Goal: Task Accomplishment & Management: Complete application form

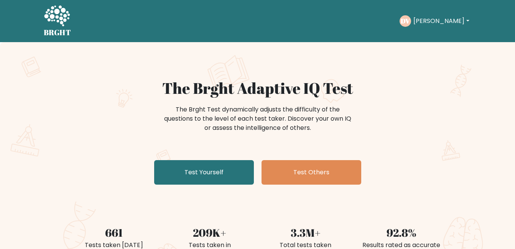
scroll to position [132, 0]
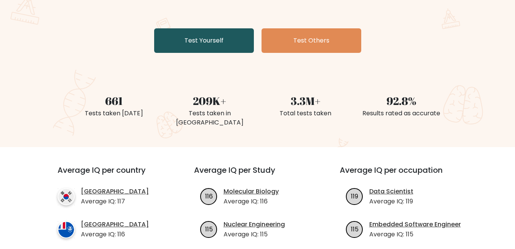
click at [223, 50] on link "Test Yourself" at bounding box center [204, 40] width 100 height 25
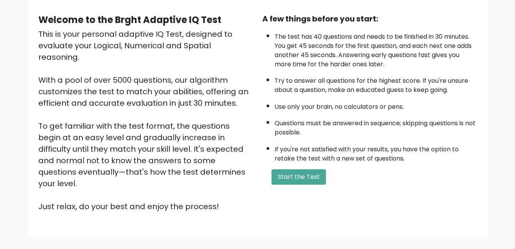
scroll to position [54, 0]
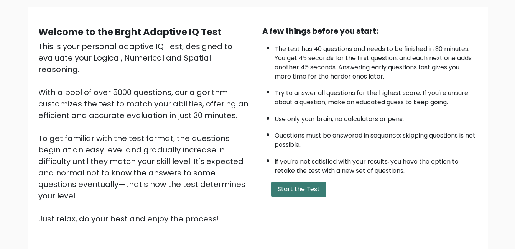
click at [304, 189] on button "Start the Test" at bounding box center [298, 189] width 54 height 15
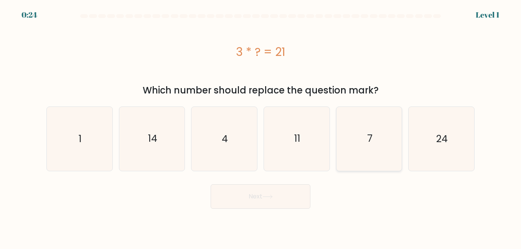
click at [360, 158] on icon "7" at bounding box center [369, 139] width 64 height 64
click at [261, 127] on input "e. 7" at bounding box center [260, 126] width 0 height 2
radio input "true"
click at [286, 210] on body "0:22 Level 1 a." at bounding box center [260, 124] width 521 height 249
click at [286, 206] on button "Next" at bounding box center [261, 196] width 100 height 25
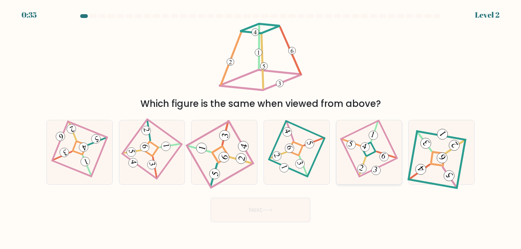
click at [365, 156] on 274 at bounding box center [368, 149] width 14 height 14
click at [261, 127] on input "e." at bounding box center [260, 126] width 0 height 2
radio input "true"
click at [262, 211] on button "Next" at bounding box center [261, 210] width 100 height 25
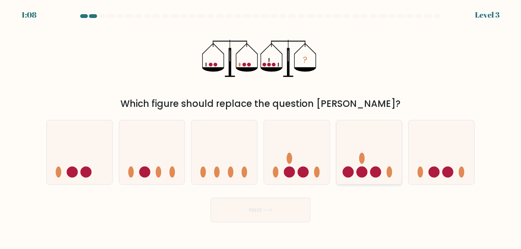
click at [350, 162] on icon at bounding box center [369, 152] width 66 height 54
click at [261, 127] on input "e." at bounding box center [260, 126] width 0 height 2
radio input "true"
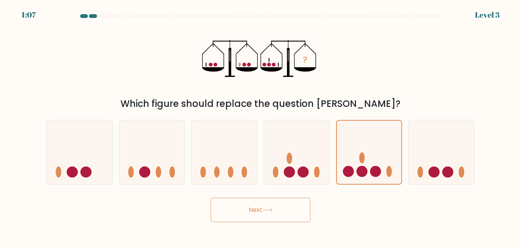
click at [281, 213] on button "Next" at bounding box center [261, 210] width 100 height 25
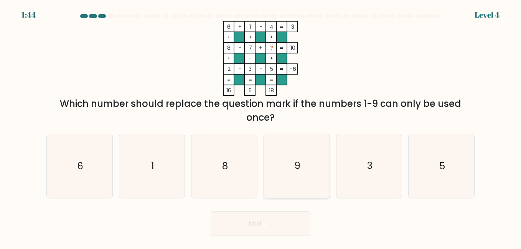
click at [319, 170] on icon "9" at bounding box center [297, 166] width 64 height 64
click at [261, 127] on input "d. 9" at bounding box center [260, 126] width 0 height 2
radio input "true"
click at [261, 223] on button "Next" at bounding box center [261, 224] width 100 height 25
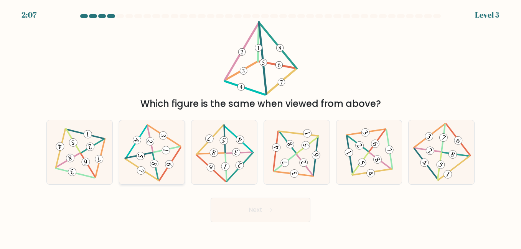
click at [156, 156] on icon at bounding box center [152, 152] width 52 height 51
click at [260, 127] on input "b." at bounding box center [260, 126] width 0 height 2
radio input "true"
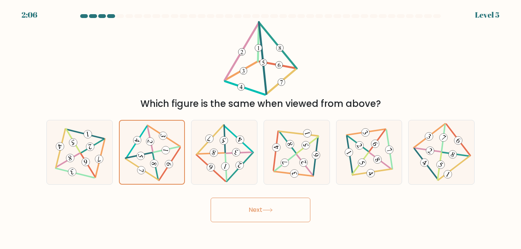
click at [261, 212] on button "Next" at bounding box center [261, 210] width 100 height 25
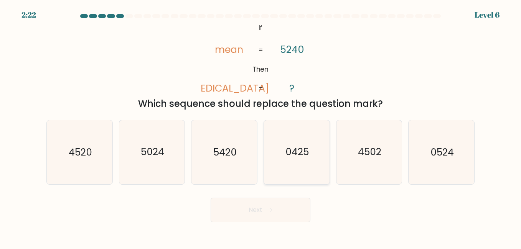
click at [294, 157] on text "0425" at bounding box center [296, 152] width 23 height 13
click at [261, 127] on input "d. 0425" at bounding box center [260, 126] width 0 height 2
radio input "true"
click at [274, 207] on button "Next" at bounding box center [261, 210] width 100 height 25
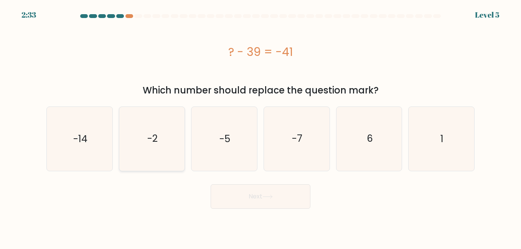
click at [150, 137] on text "-2" at bounding box center [152, 138] width 10 height 13
click at [260, 127] on input "b. -2" at bounding box center [260, 126] width 0 height 2
radio input "true"
click at [237, 194] on button "Next" at bounding box center [261, 196] width 100 height 25
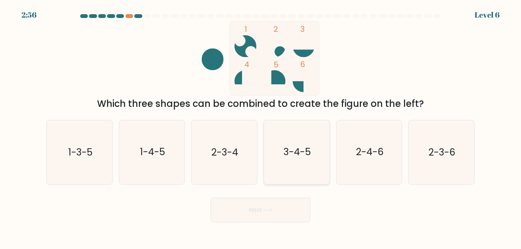
click at [294, 166] on icon "3-4-5" at bounding box center [297, 152] width 64 height 64
click at [261, 127] on input "d. 3-4-5" at bounding box center [260, 126] width 0 height 2
radio input "true"
click at [263, 211] on button "Next" at bounding box center [261, 210] width 100 height 25
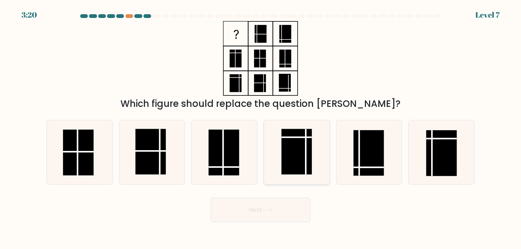
click at [296, 148] on rect at bounding box center [296, 152] width 30 height 46
click at [261, 127] on input "d." at bounding box center [260, 126] width 0 height 2
radio input "true"
click at [263, 201] on button "Next" at bounding box center [261, 210] width 100 height 25
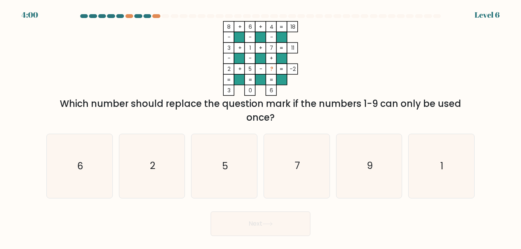
drag, startPoint x: 263, startPoint y: 201, endPoint x: 332, endPoint y: 232, distance: 75.7
click at [332, 232] on form at bounding box center [260, 125] width 521 height 222
click at [301, 168] on icon "7" at bounding box center [297, 166] width 64 height 64
click at [261, 127] on input "d. 7" at bounding box center [260, 126] width 0 height 2
radio input "true"
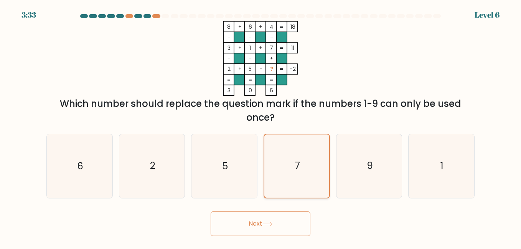
click at [301, 168] on icon "7" at bounding box center [296, 166] width 63 height 63
click at [261, 127] on input "d. 7" at bounding box center [260, 126] width 0 height 2
click at [281, 219] on button "Next" at bounding box center [261, 224] width 100 height 25
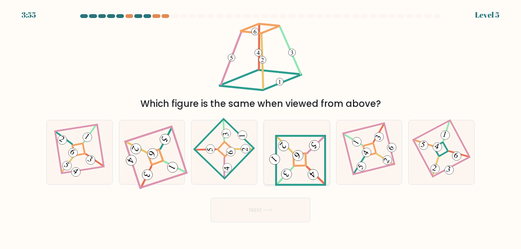
click at [311, 157] on icon at bounding box center [296, 152] width 59 height 51
click at [261, 127] on input "d." at bounding box center [260, 126] width 0 height 2
radio input "true"
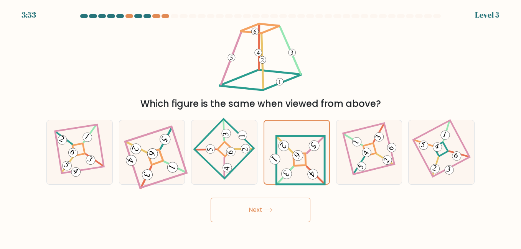
click at [265, 212] on icon at bounding box center [267, 210] width 10 height 4
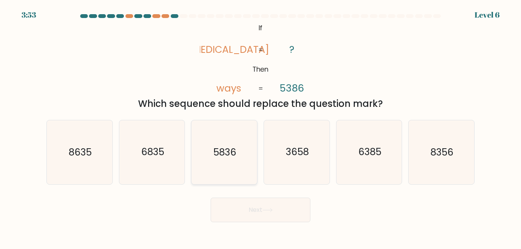
click at [217, 162] on icon "5836" at bounding box center [224, 152] width 64 height 64
click at [260, 127] on input "c. 5836" at bounding box center [260, 126] width 0 height 2
radio input "true"
click at [258, 216] on button "Next" at bounding box center [261, 210] width 100 height 25
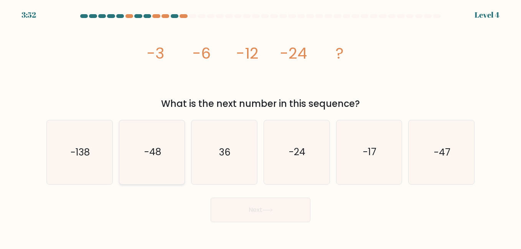
click at [162, 165] on icon "-48" at bounding box center [152, 152] width 64 height 64
click at [260, 127] on input "b. -48" at bounding box center [260, 126] width 0 height 2
radio input "true"
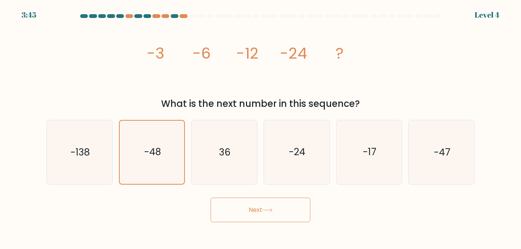
click at [255, 204] on button "Next" at bounding box center [261, 210] width 100 height 25
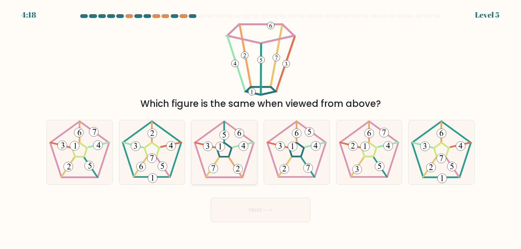
click at [235, 172] on 791 at bounding box center [237, 168] width 9 height 9
click at [260, 127] on input "c." at bounding box center [260, 126] width 0 height 2
radio input "true"
click at [248, 204] on button "Next" at bounding box center [261, 210] width 100 height 25
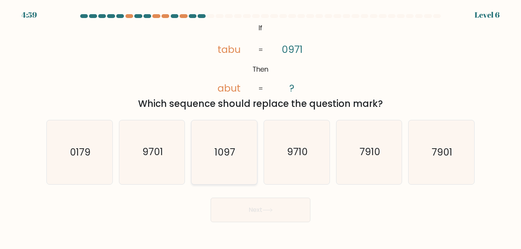
click at [227, 161] on icon "1097" at bounding box center [224, 152] width 64 height 64
click at [260, 127] on input "c. 1097" at bounding box center [260, 126] width 0 height 2
radio input "true"
click at [253, 214] on button "Next" at bounding box center [261, 210] width 100 height 25
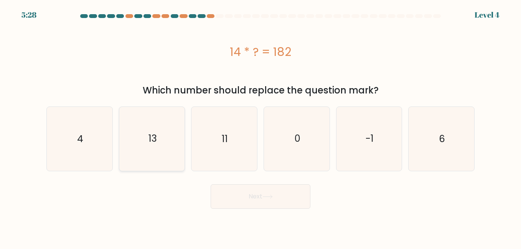
click at [148, 145] on icon "13" at bounding box center [152, 139] width 64 height 64
click at [260, 127] on input "b. 13" at bounding box center [260, 126] width 0 height 2
radio input "true"
click at [230, 203] on button "Next" at bounding box center [261, 196] width 100 height 25
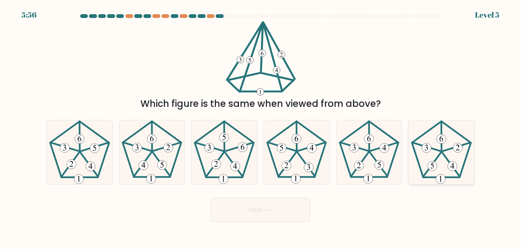
click at [432, 172] on icon at bounding box center [441, 152] width 64 height 64
click at [261, 127] on input "f." at bounding box center [260, 126] width 0 height 2
radio input "true"
click at [283, 212] on button "Next" at bounding box center [261, 210] width 100 height 25
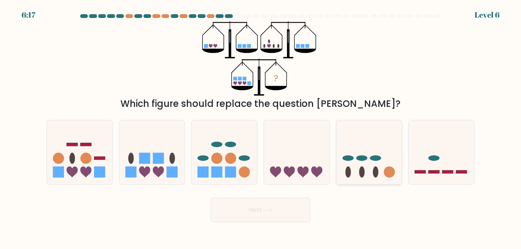
click at [351, 157] on ellipse at bounding box center [347, 158] width 11 height 6
click at [261, 127] on input "e." at bounding box center [260, 126] width 0 height 2
radio input "true"
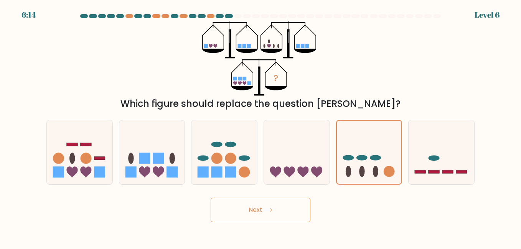
click at [275, 206] on button "Next" at bounding box center [261, 210] width 100 height 25
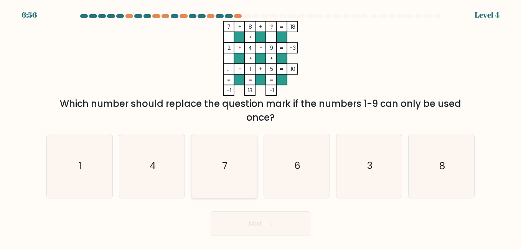
click at [222, 169] on icon "7" at bounding box center [224, 166] width 64 height 64
click at [260, 127] on input "c. 7" at bounding box center [260, 126] width 0 height 2
radio input "true"
click at [230, 217] on button "Next" at bounding box center [261, 224] width 100 height 25
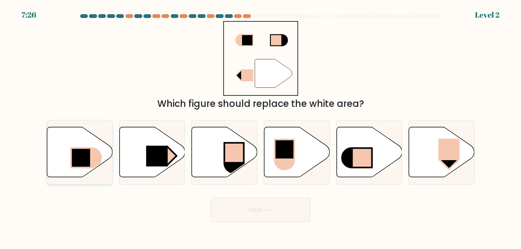
click at [94, 136] on icon at bounding box center [80, 152] width 66 height 50
click at [260, 127] on input "a." at bounding box center [260, 126] width 0 height 2
radio input "true"
click at [239, 212] on button "Next" at bounding box center [261, 210] width 100 height 25
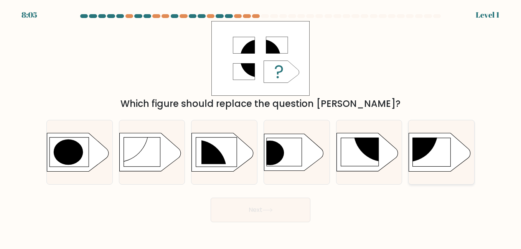
click at [437, 158] on rect at bounding box center [432, 152] width 38 height 28
click at [261, 127] on input "f." at bounding box center [260, 126] width 0 height 2
radio input "true"
click at [257, 212] on button "Next" at bounding box center [261, 210] width 100 height 25
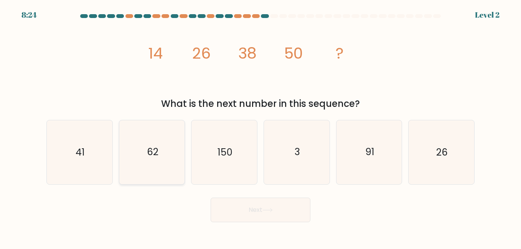
click at [151, 162] on icon "62" at bounding box center [152, 152] width 64 height 64
click at [260, 127] on input "b. 62" at bounding box center [260, 126] width 0 height 2
radio input "true"
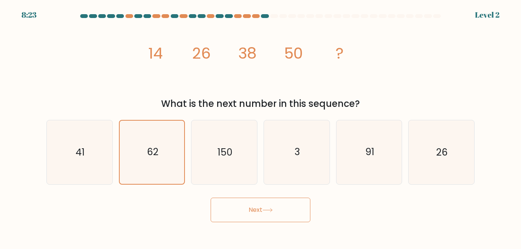
click at [233, 217] on button "Next" at bounding box center [261, 210] width 100 height 25
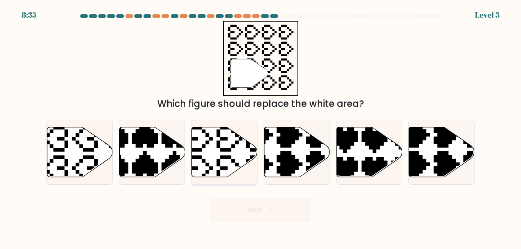
click at [228, 174] on icon at bounding box center [225, 152] width 66 height 50
click at [260, 127] on input "c." at bounding box center [260, 126] width 0 height 2
radio input "true"
click at [244, 230] on body "8:34 Level 3" at bounding box center [260, 124] width 521 height 249
click at [244, 221] on button "Next" at bounding box center [261, 210] width 100 height 25
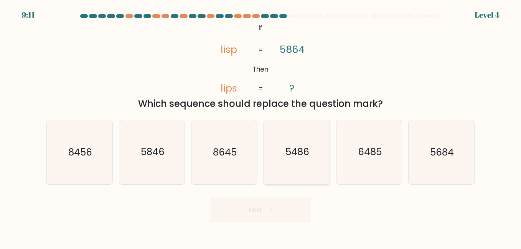
click at [303, 176] on icon "5486" at bounding box center [297, 152] width 64 height 64
click at [261, 127] on input "d. 5486" at bounding box center [260, 126] width 0 height 2
radio input "true"
click at [284, 204] on button "Next" at bounding box center [261, 210] width 100 height 25
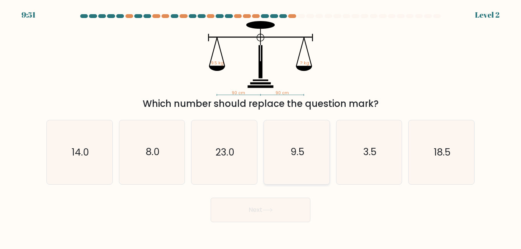
click at [290, 155] on icon "9.5" at bounding box center [297, 152] width 64 height 64
click at [261, 127] on input "d. 9.5" at bounding box center [260, 126] width 0 height 2
radio input "true"
click at [278, 201] on button "Next" at bounding box center [261, 210] width 100 height 25
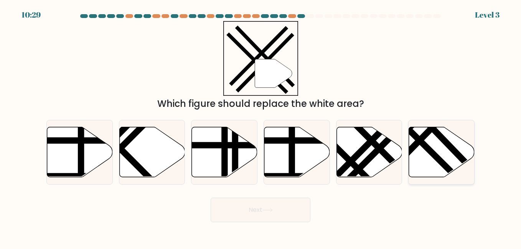
click at [448, 150] on icon at bounding box center [442, 152] width 66 height 50
click at [261, 127] on input "f." at bounding box center [260, 126] width 0 height 2
radio input "true"
click at [279, 212] on button "Next" at bounding box center [261, 210] width 100 height 25
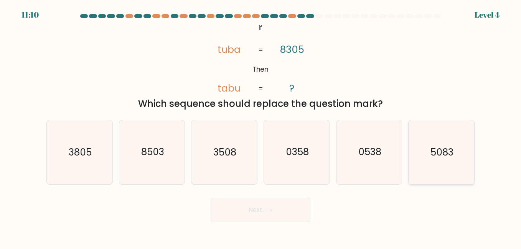
click at [451, 168] on icon "5083" at bounding box center [441, 152] width 64 height 64
click at [261, 127] on input "f. 5083" at bounding box center [260, 126] width 0 height 2
radio input "true"
click at [298, 207] on button "Next" at bounding box center [261, 210] width 100 height 25
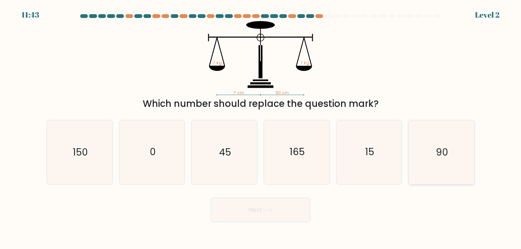
click at [439, 159] on icon "90" at bounding box center [441, 152] width 64 height 64
click at [261, 127] on input "f. 90" at bounding box center [260, 126] width 0 height 2
radio input "true"
click at [297, 207] on button "Next" at bounding box center [261, 210] width 100 height 25
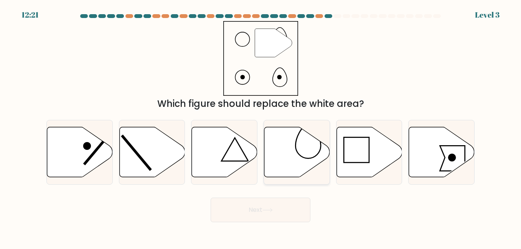
click at [323, 159] on icon at bounding box center [297, 152] width 66 height 50
click at [261, 127] on input "d." at bounding box center [260, 126] width 0 height 2
radio input "true"
click at [268, 210] on icon at bounding box center [267, 210] width 9 height 3
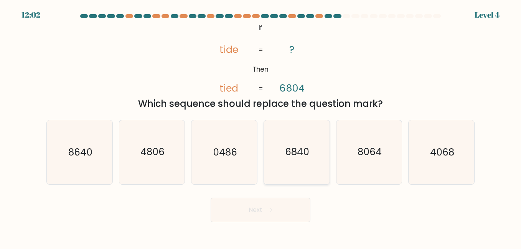
click at [303, 174] on icon "6840" at bounding box center [297, 152] width 64 height 64
click at [261, 127] on input "d. 6840" at bounding box center [260, 126] width 0 height 2
radio input "true"
click at [274, 205] on button "Next" at bounding box center [261, 210] width 100 height 25
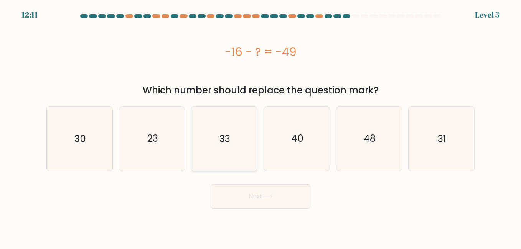
click at [237, 163] on icon "33" at bounding box center [224, 139] width 64 height 64
click at [260, 127] on input "c. 33" at bounding box center [260, 126] width 0 height 2
radio input "true"
click at [237, 163] on icon "33" at bounding box center [223, 138] width 63 height 63
click at [260, 127] on input "c. 33" at bounding box center [260, 126] width 0 height 2
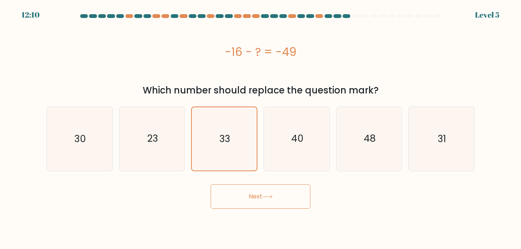
click at [238, 185] on button "Next" at bounding box center [261, 196] width 100 height 25
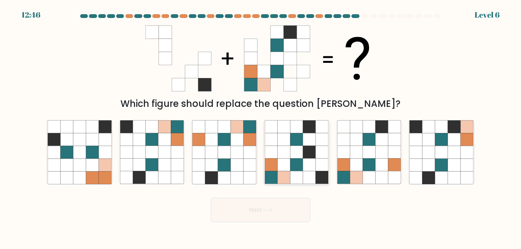
click at [311, 165] on icon at bounding box center [309, 165] width 13 height 13
click at [261, 127] on input "d." at bounding box center [260, 126] width 0 height 2
radio input "true"
click at [278, 204] on button "Next" at bounding box center [261, 210] width 100 height 25
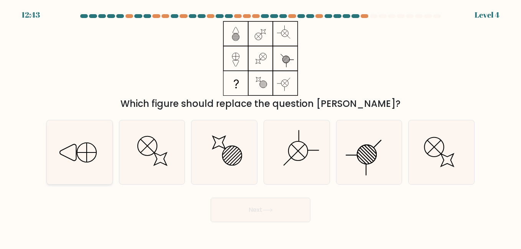
click at [94, 156] on icon at bounding box center [80, 152] width 64 height 64
click at [260, 127] on input "a." at bounding box center [260, 126] width 0 height 2
radio input "true"
click at [248, 205] on button "Next" at bounding box center [261, 210] width 100 height 25
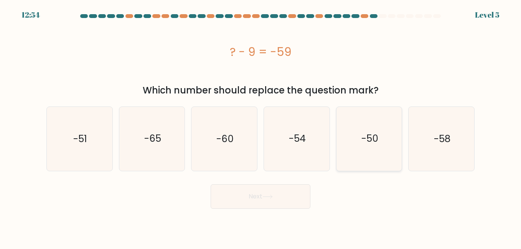
click at [355, 143] on icon "-50" at bounding box center [369, 139] width 64 height 64
click at [261, 127] on input "e. -50" at bounding box center [260, 126] width 0 height 2
radio input "true"
click at [301, 194] on button "Next" at bounding box center [261, 196] width 100 height 25
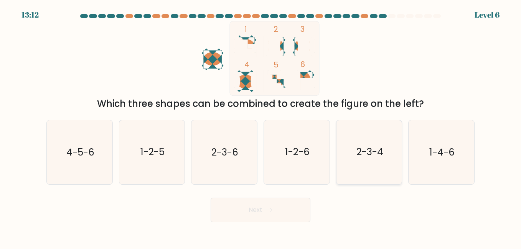
click at [373, 150] on text "2-3-4" at bounding box center [369, 152] width 27 height 13
click at [261, 127] on input "e. 2-3-4" at bounding box center [260, 126] width 0 height 2
radio input "true"
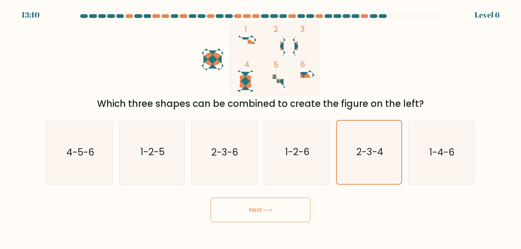
click at [277, 208] on button "Next" at bounding box center [261, 210] width 100 height 25
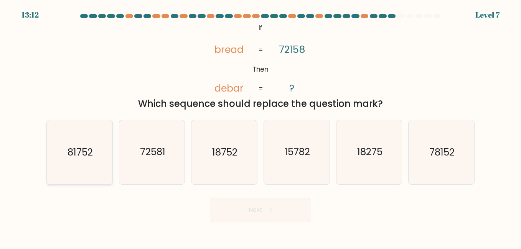
click at [91, 156] on text "81752" at bounding box center [79, 152] width 25 height 13
click at [260, 127] on input "a. 81752" at bounding box center [260, 126] width 0 height 2
radio input "true"
click at [249, 210] on button "Next" at bounding box center [261, 210] width 100 height 25
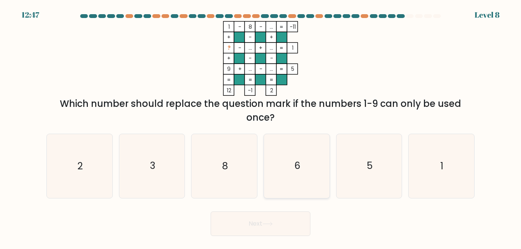
click at [296, 183] on icon "6" at bounding box center [297, 166] width 64 height 64
click at [261, 127] on input "d. 6" at bounding box center [260, 126] width 0 height 2
radio input "true"
click at [271, 223] on icon at bounding box center [267, 224] width 10 height 4
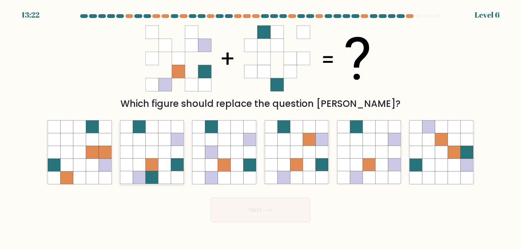
click at [130, 133] on icon at bounding box center [126, 127] width 13 height 13
click at [260, 127] on input "b." at bounding box center [260, 126] width 0 height 2
radio input "true"
click at [271, 213] on button "Next" at bounding box center [261, 210] width 100 height 25
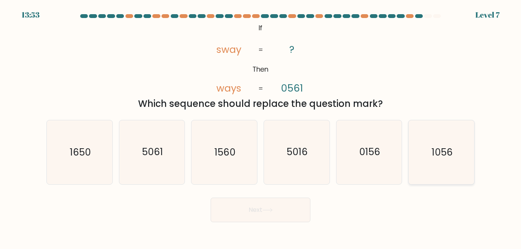
click at [431, 166] on icon "1056" at bounding box center [441, 152] width 64 height 64
click at [261, 127] on input "f. 1056" at bounding box center [260, 126] width 0 height 2
radio input "true"
click at [276, 208] on button "Next" at bounding box center [261, 210] width 100 height 25
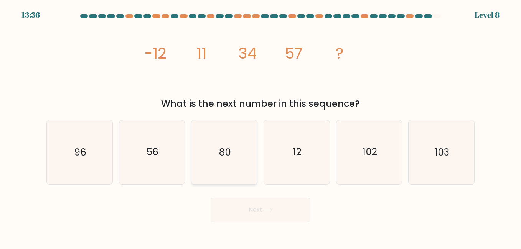
click at [229, 183] on icon "80" at bounding box center [224, 152] width 64 height 64
click at [260, 127] on input "c. 80" at bounding box center [260, 126] width 0 height 2
radio input "true"
click at [242, 207] on button "Next" at bounding box center [261, 210] width 100 height 25
